Goal: Transaction & Acquisition: Purchase product/service

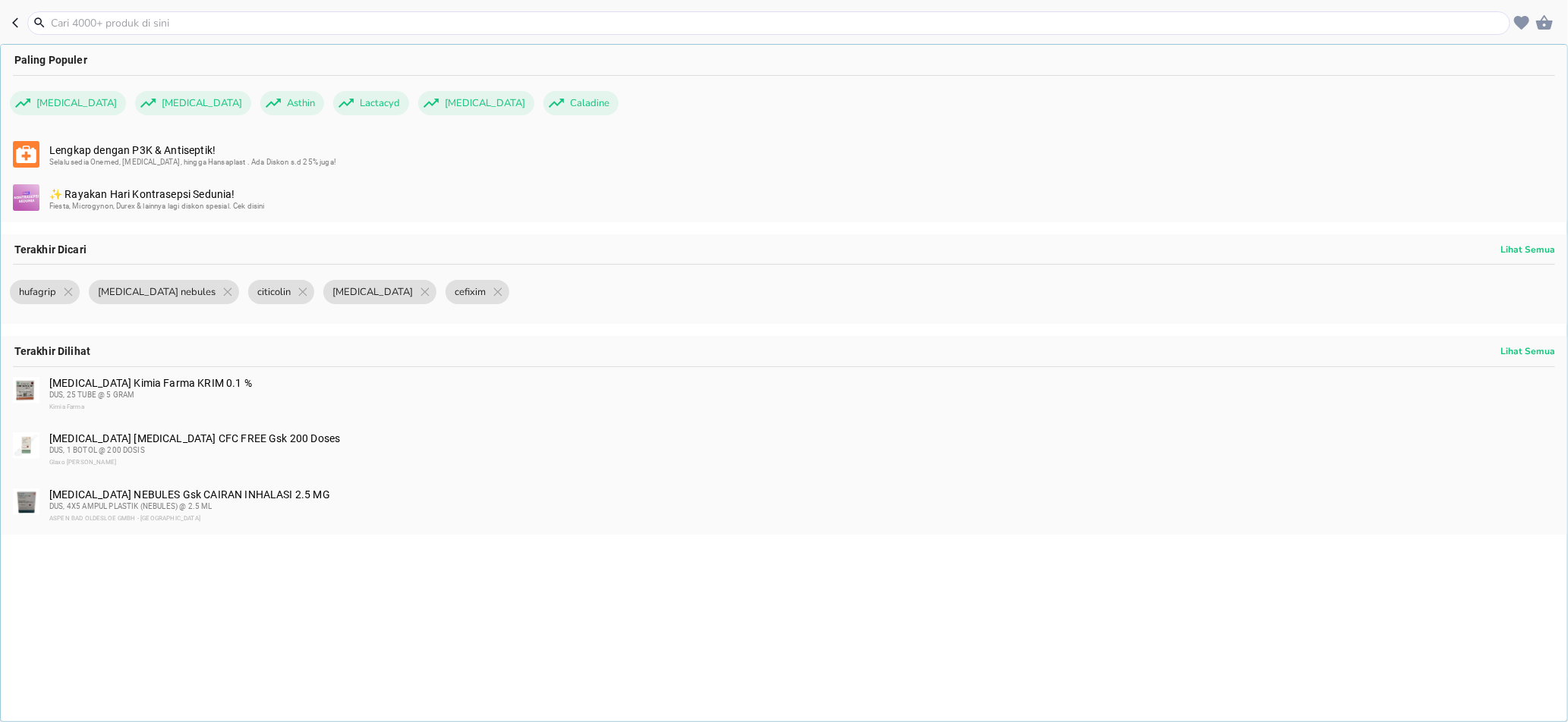
click at [312, 32] on div at bounding box center [768, 22] width 1483 height 23
click at [310, 29] on input "text" at bounding box center [777, 22] width 1457 height 16
paste input "[MEDICAL_DATA]"
type input "[MEDICAL_DATA]"
